Goal: Task Accomplishment & Management: Use online tool/utility

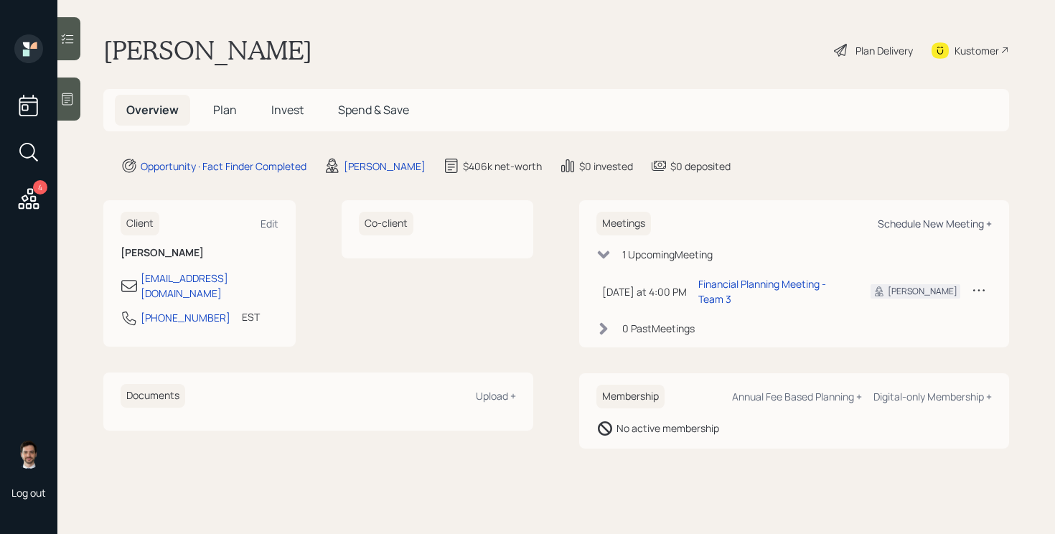
click at [916, 222] on div "Schedule New Meeting +" at bounding box center [934, 224] width 114 height 14
select select "ef6b64e1-8f62-4a74-b865-a7df4b35b836"
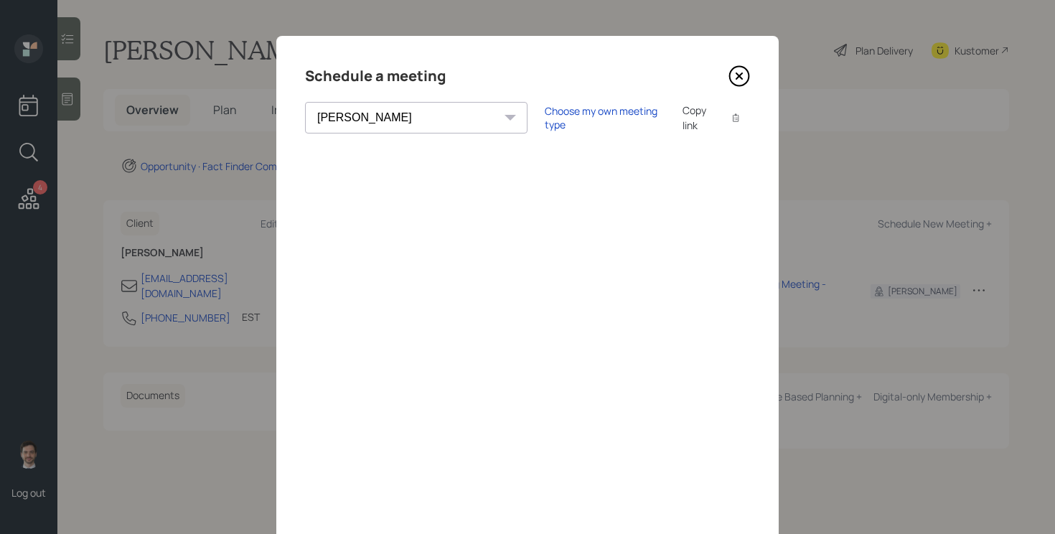
click at [739, 76] on icon at bounding box center [739, 76] width 6 height 6
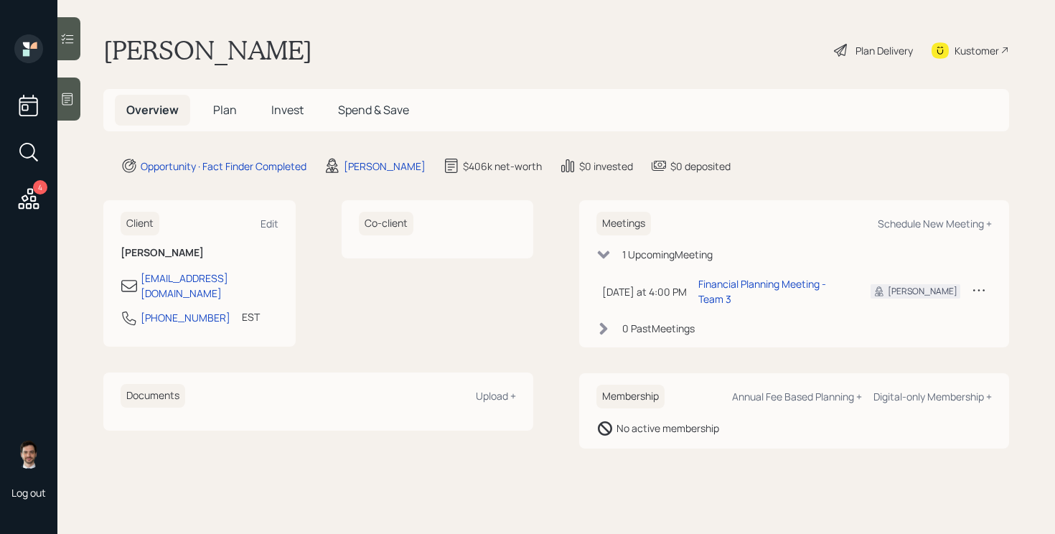
click at [217, 107] on span "Plan" at bounding box center [225, 110] width 24 height 16
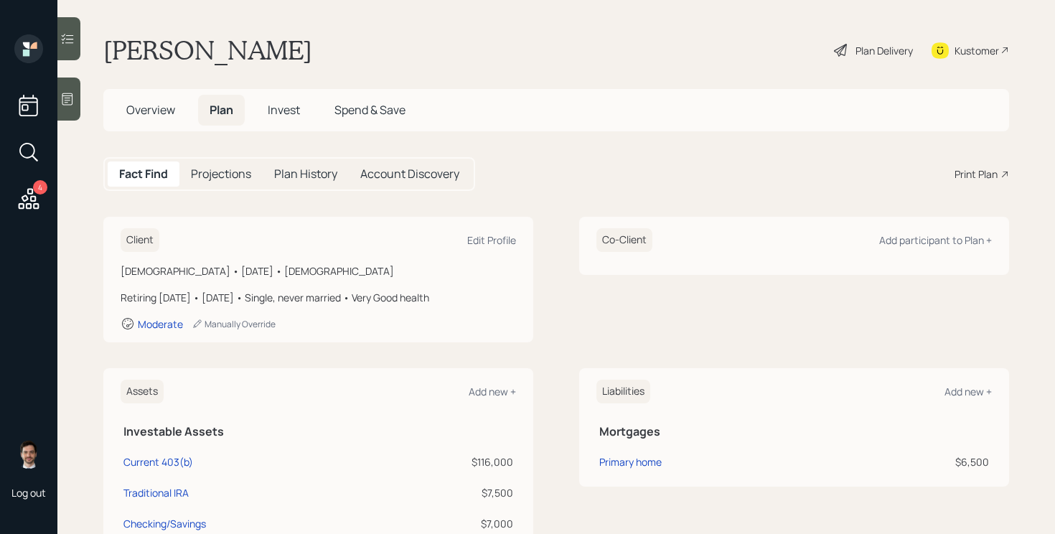
click at [973, 176] on div "Print Plan" at bounding box center [975, 173] width 43 height 15
click at [158, 108] on span "Overview" at bounding box center [150, 110] width 49 height 16
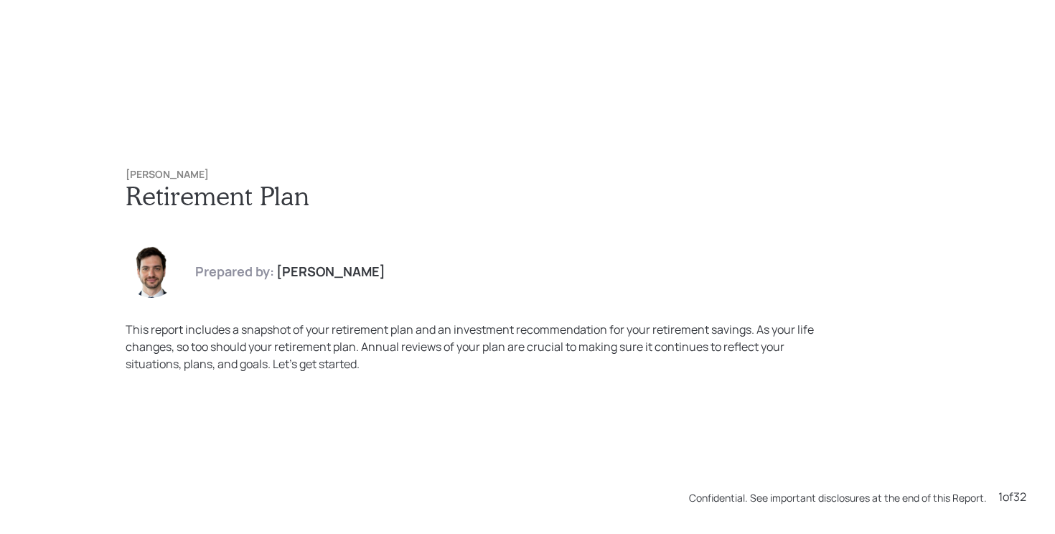
click at [553, 213] on div "Lee Sapperstein Retirement Plan Prepared by: Jonah Coleman This report includes…" at bounding box center [527, 270] width 861 height 261
